Goal: Task Accomplishment & Management: Manage account settings

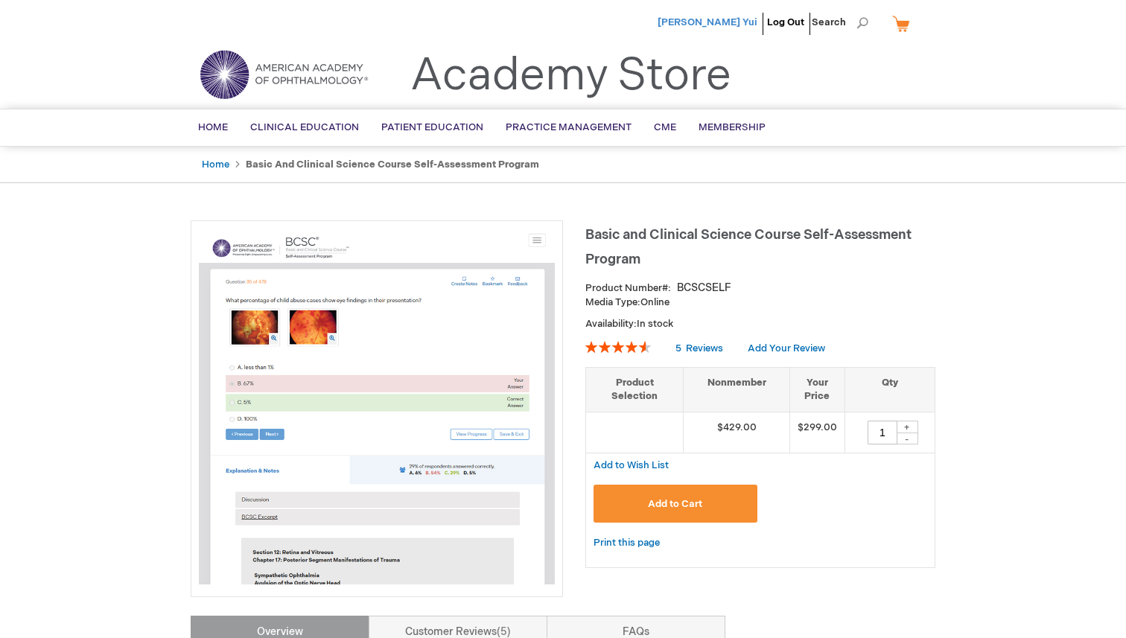
click at [733, 20] on span "[PERSON_NAME] Yui" at bounding box center [708, 22] width 100 height 12
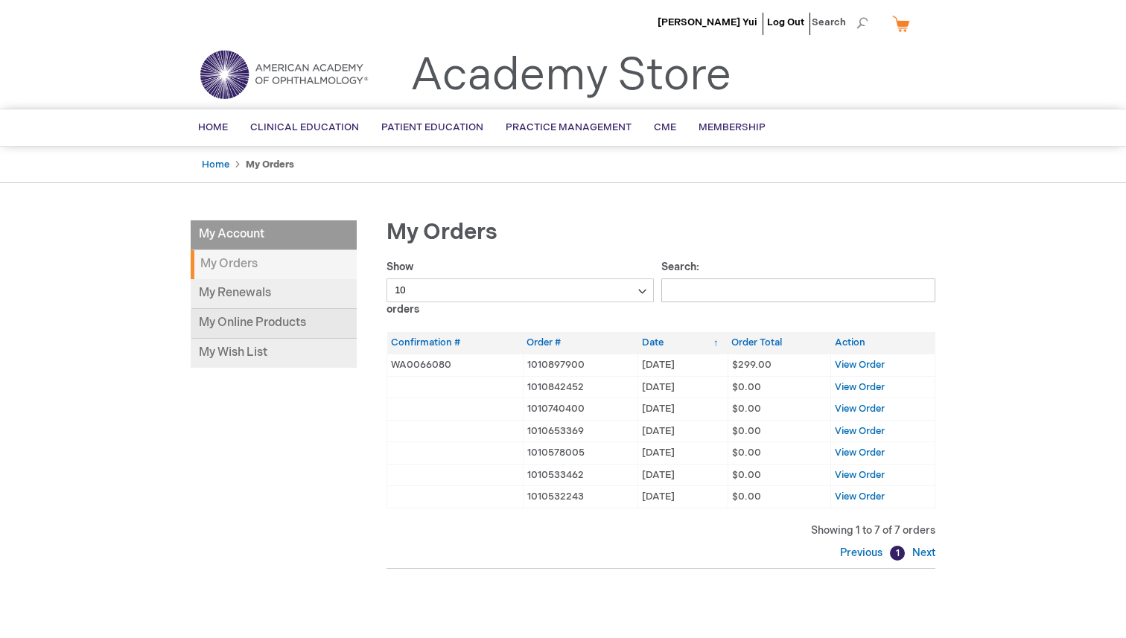
click at [273, 328] on link "My Online Products" at bounding box center [274, 324] width 166 height 30
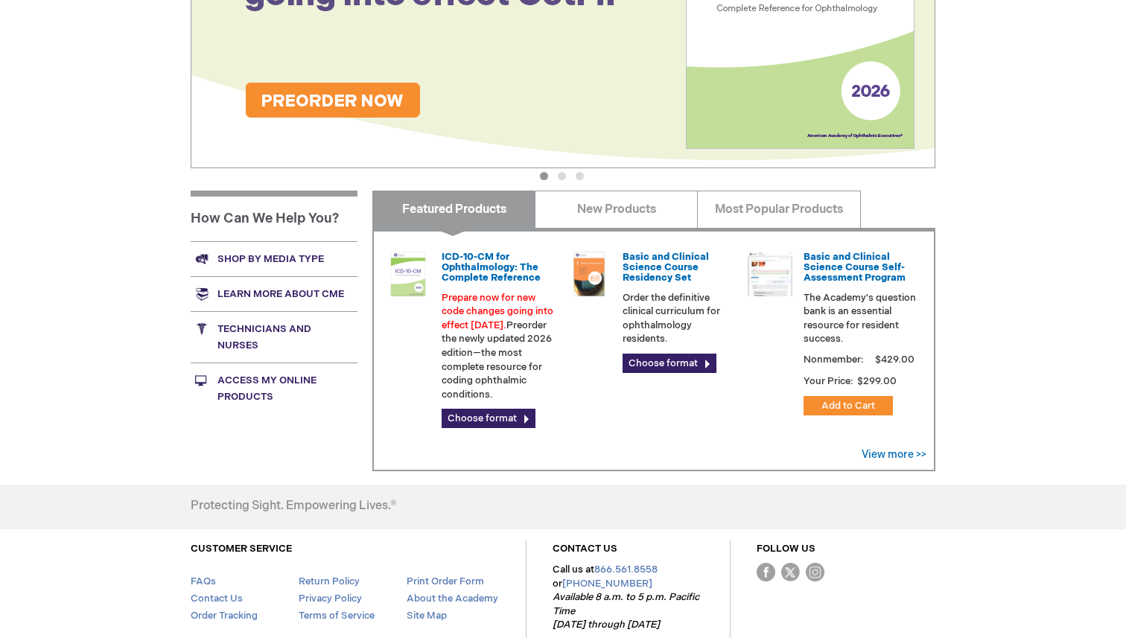
scroll to position [357, 0]
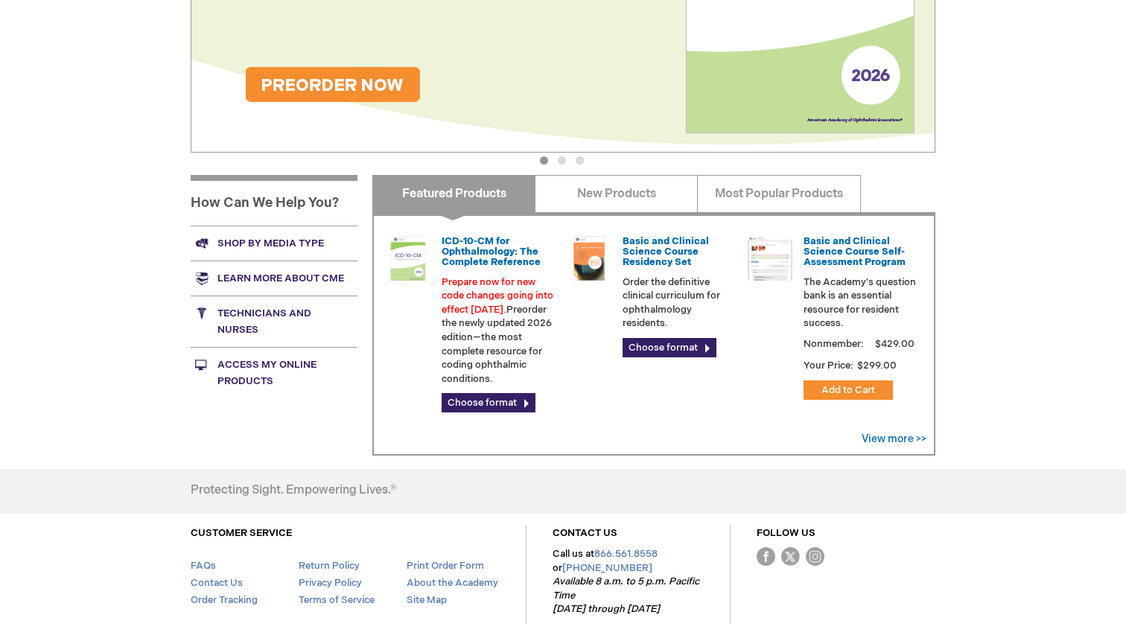
click at [250, 373] on link "Access My Online Products" at bounding box center [274, 372] width 167 height 51
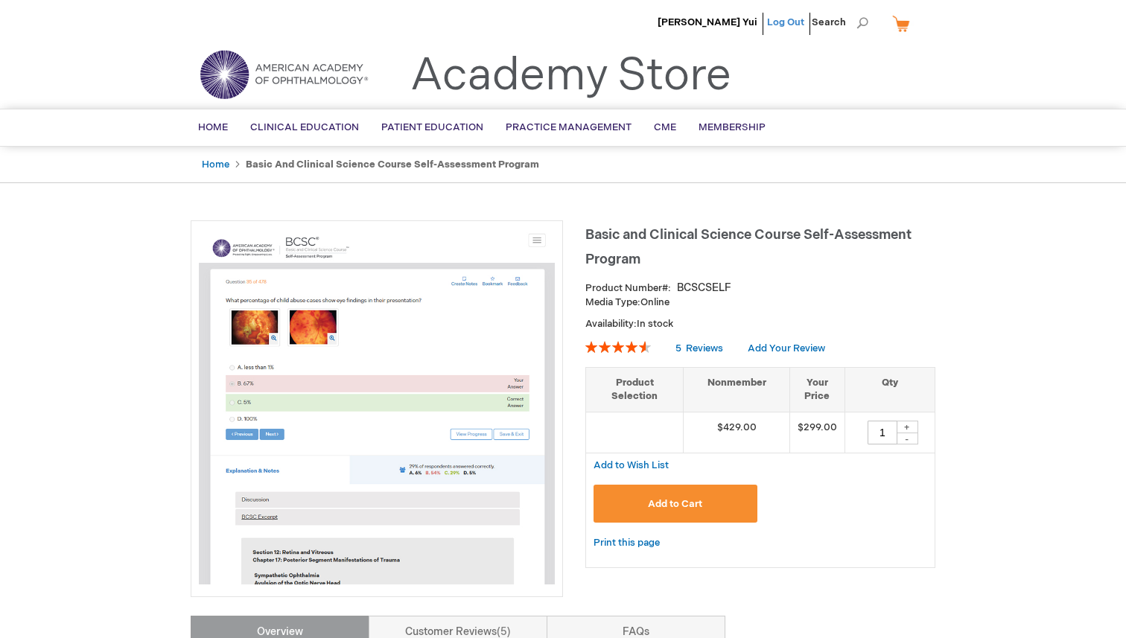
click at [795, 23] on link "Log Out" at bounding box center [785, 22] width 37 height 12
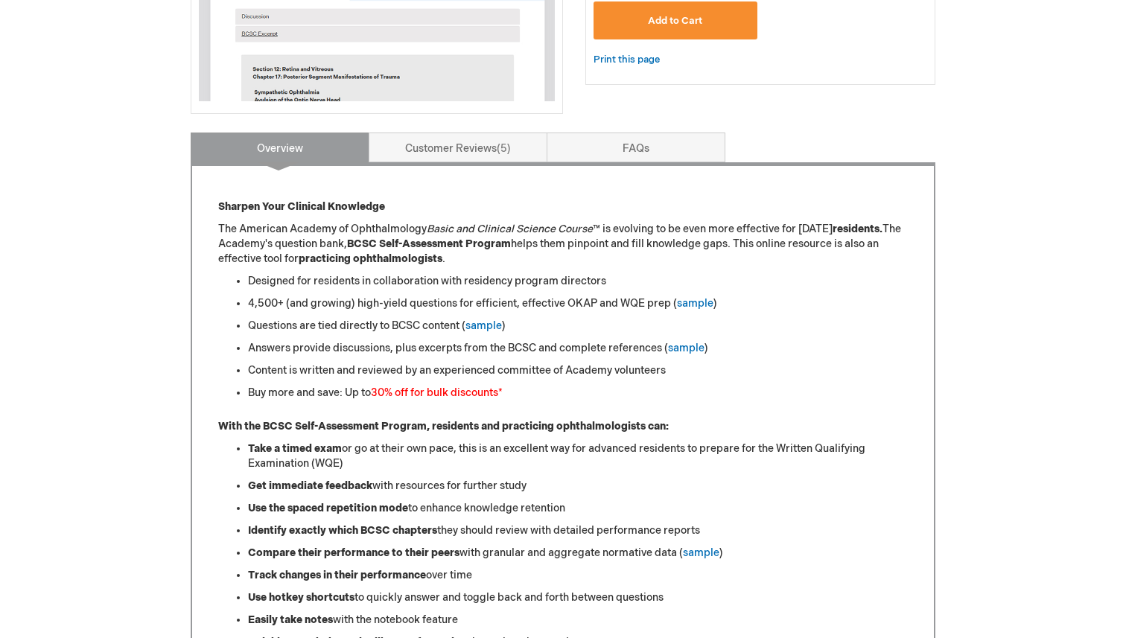
scroll to position [527, 0]
